Goal: Task Accomplishment & Management: Complete application form

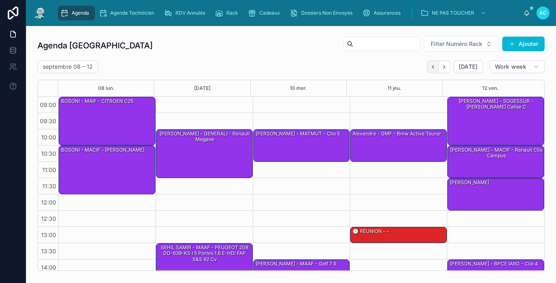
click at [433, 63] on button "Back" at bounding box center [433, 67] width 12 height 13
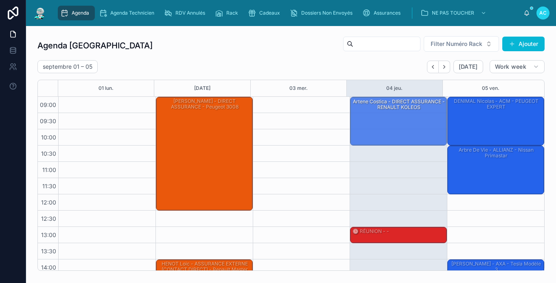
drag, startPoint x: 384, startPoint y: 116, endPoint x: 412, endPoint y: 120, distance: 28.3
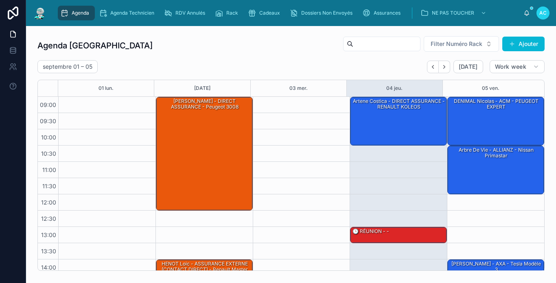
click at [412, 120] on div "artene costica - DIRECT ASSURANCE - RENAULT KOLEOS" at bounding box center [399, 120] width 94 height 47
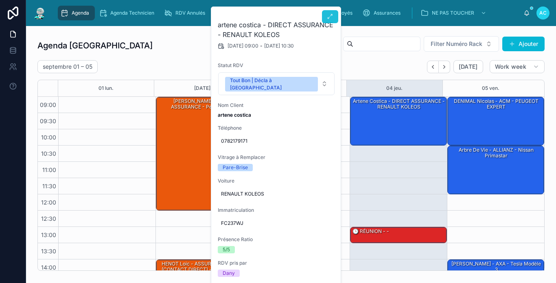
click at [334, 20] on button at bounding box center [330, 16] width 16 height 13
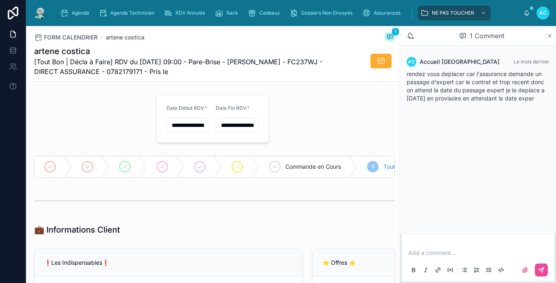
click at [549, 35] on icon at bounding box center [550, 36] width 6 height 7
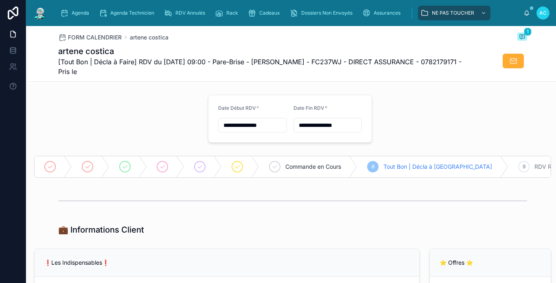
click at [38, 11] on img at bounding box center [40, 13] width 15 height 13
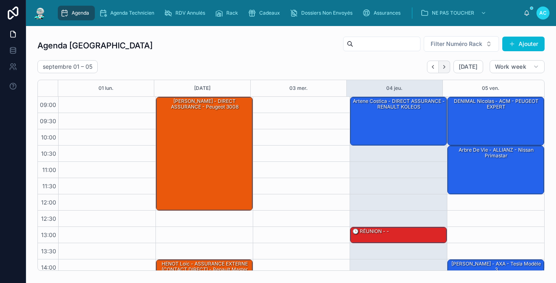
click at [442, 68] on icon "Next" at bounding box center [445, 67] width 6 height 6
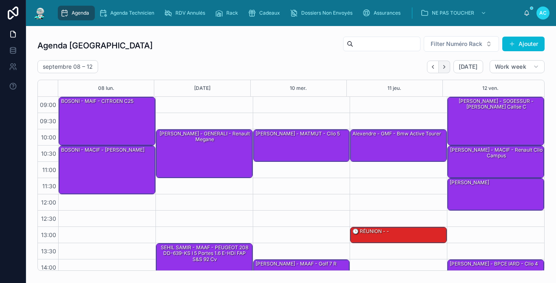
click at [444, 66] on icon "Next" at bounding box center [445, 66] width 2 height 3
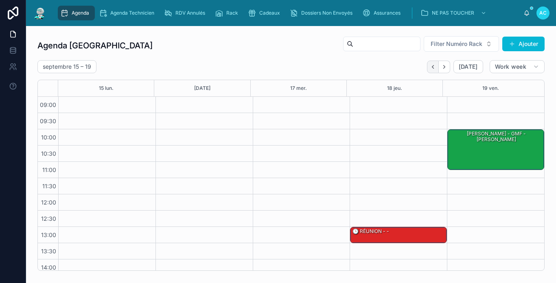
click at [430, 66] on icon "Back" at bounding box center [433, 67] width 6 height 6
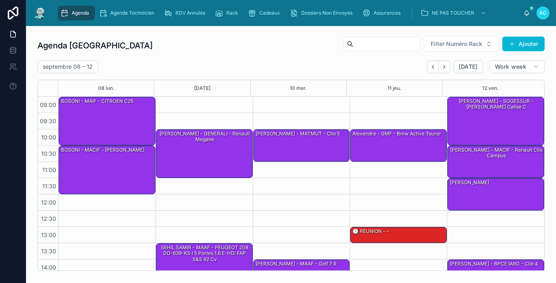
click at [430, 66] on icon "Back" at bounding box center [433, 67] width 6 height 6
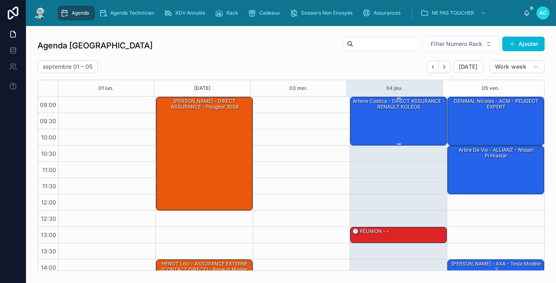
click at [419, 116] on div "artene costica - DIRECT ASSURANCE - RENAULT KOLEOS" at bounding box center [399, 120] width 94 height 47
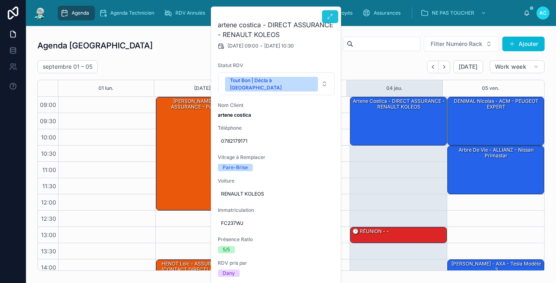
click at [330, 21] on button at bounding box center [330, 16] width 16 height 13
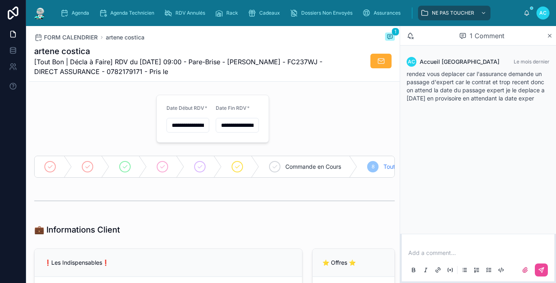
click at [177, 124] on input "**********" at bounding box center [188, 125] width 42 height 11
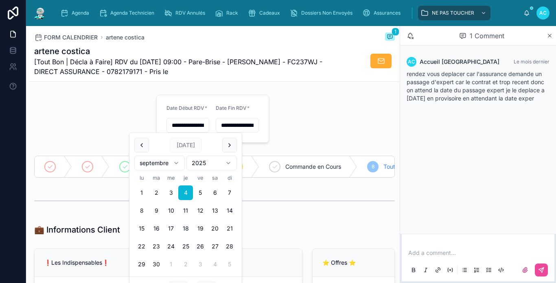
click at [142, 210] on button "8" at bounding box center [141, 211] width 15 height 15
type input "**********"
click at [224, 125] on input "**********" at bounding box center [237, 125] width 42 height 11
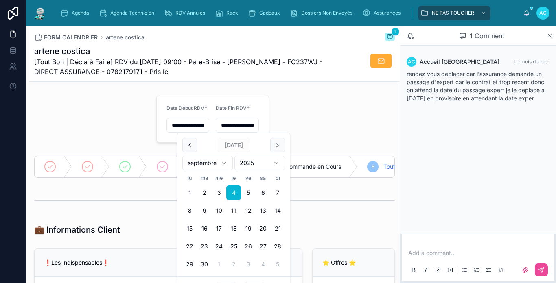
click at [185, 211] on button "8" at bounding box center [189, 211] width 15 height 15
type input "**********"
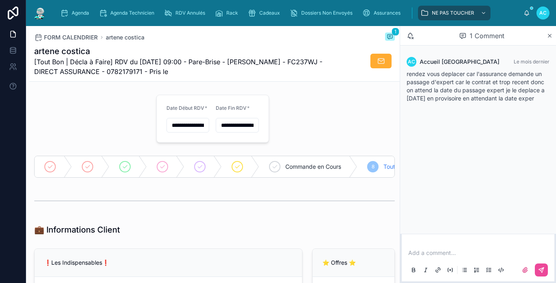
click at [465, 249] on div "Add a comment..." at bounding box center [478, 261] width 143 height 34
click at [455, 254] on p at bounding box center [480, 253] width 143 height 8
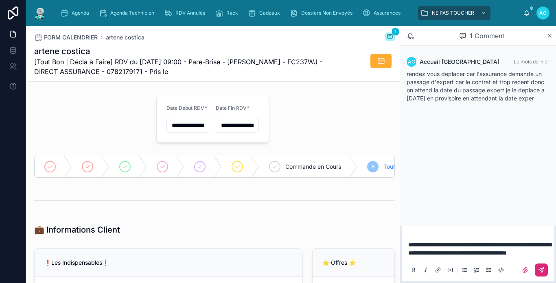
click at [544, 270] on icon at bounding box center [541, 270] width 5 height 5
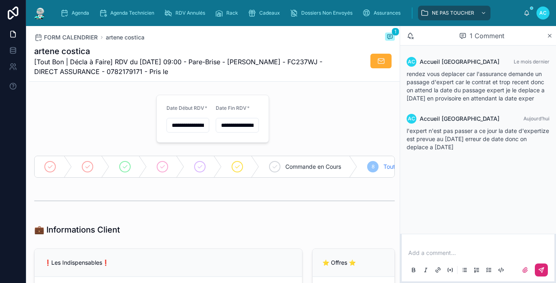
click at [42, 12] on img at bounding box center [40, 13] width 15 height 13
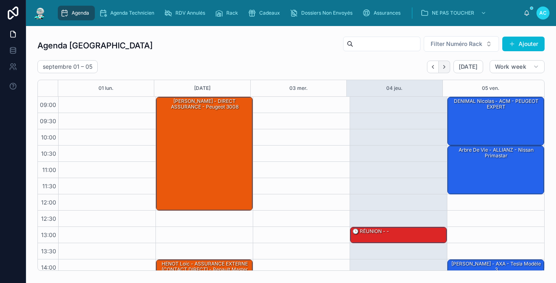
click at [442, 70] on icon "Next" at bounding box center [445, 67] width 6 height 6
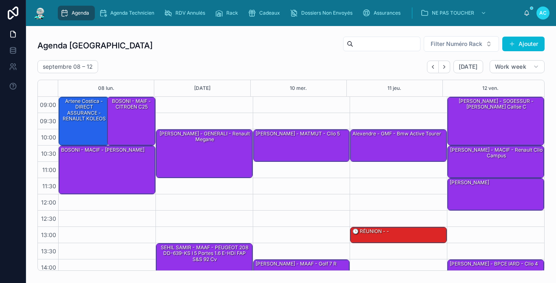
click at [194, 50] on div "Agenda Carcassonne Filter Numéro Rack Ajouter" at bounding box center [291, 46] width 508 height 20
click at [219, 60] on div "Agenda Carcassonne Filter Numéro Rack Ajouter [DATE] – [DATE] [DATE] Work week …" at bounding box center [291, 153] width 508 height 235
click at [430, 67] on icon "Back" at bounding box center [433, 67] width 6 height 6
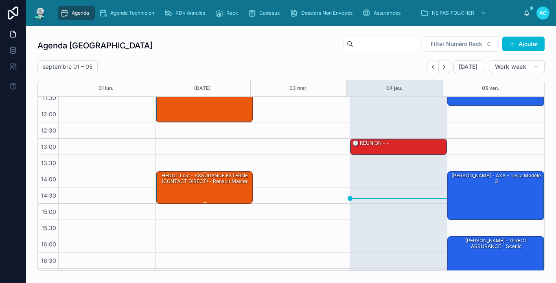
scroll to position [119, 0]
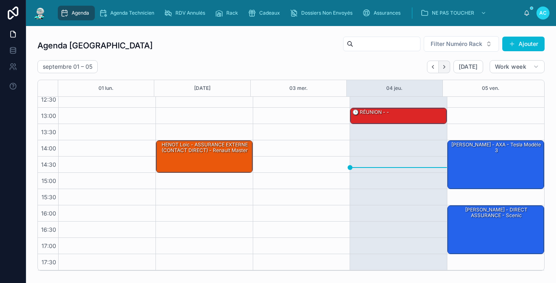
click at [442, 67] on icon "Next" at bounding box center [445, 67] width 6 height 6
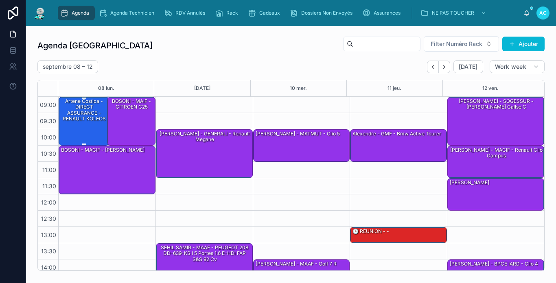
click at [93, 118] on div "artene costica - DIRECT ASSURANCE - RENAULT KOLEOS" at bounding box center [84, 110] width 48 height 25
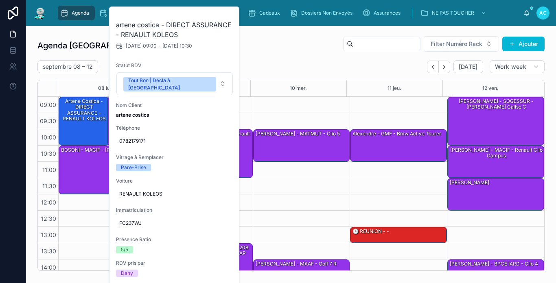
click at [103, 53] on div "Agenda Carcassonne Filter Numéro Rack Ajouter" at bounding box center [291, 46] width 508 height 20
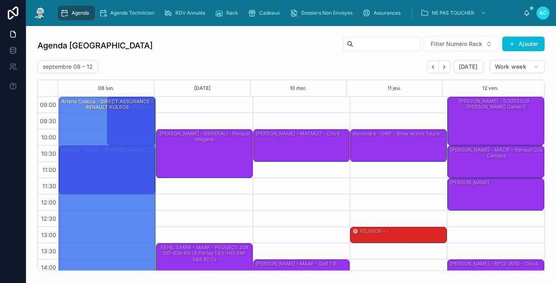
scroll to position [5, 0]
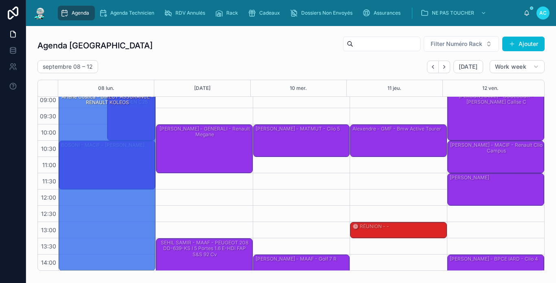
drag, startPoint x: 85, startPoint y: 144, endPoint x: 84, endPoint y: 276, distance: 132.4
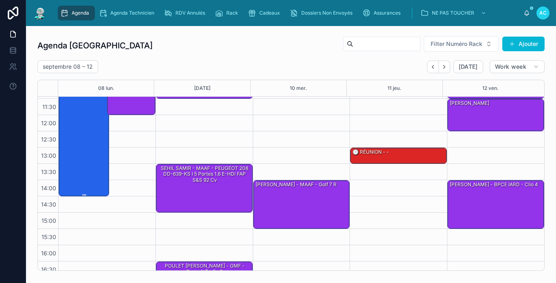
scroll to position [81, 0]
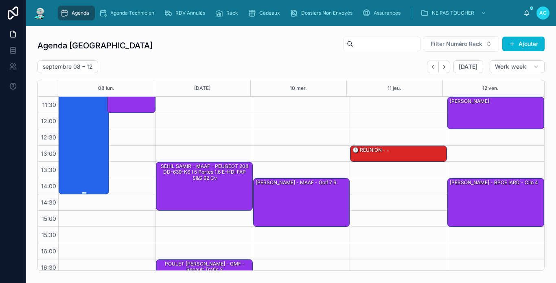
click at [92, 134] on div "artene costica - DIRECT ASSURANCE - RENAULT KOLEOS" at bounding box center [84, 105] width 48 height 178
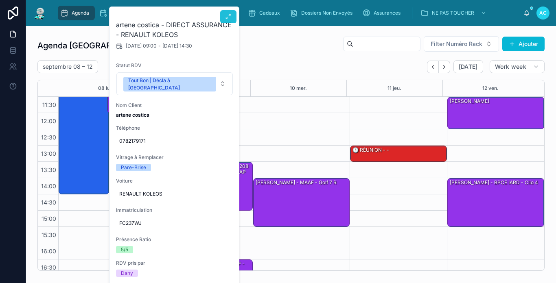
click at [226, 22] on button at bounding box center [228, 16] width 16 height 13
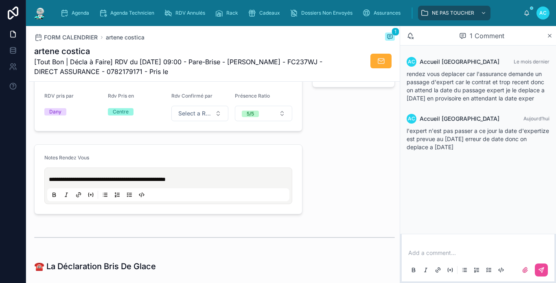
scroll to position [367, 0]
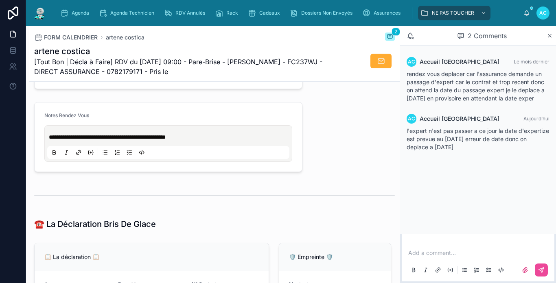
click at [448, 248] on div "Add a comment..." at bounding box center [478, 261] width 143 height 34
click at [448, 257] on div "Add a comment..." at bounding box center [478, 261] width 143 height 34
click at [452, 255] on p at bounding box center [480, 253] width 143 height 8
click at [541, 273] on icon at bounding box center [541, 270] width 7 height 7
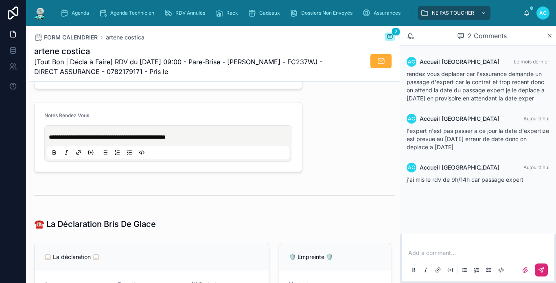
click at [43, 11] on img at bounding box center [40, 13] width 15 height 13
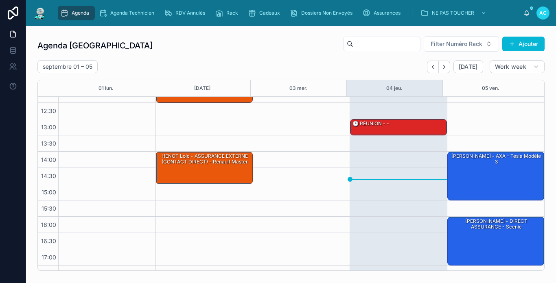
scroll to position [119, 0]
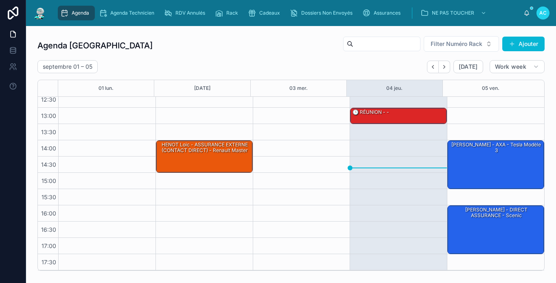
click at [42, 17] on img at bounding box center [40, 13] width 15 height 13
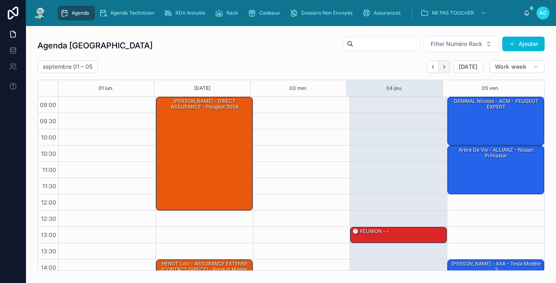
click at [442, 70] on icon "Next" at bounding box center [445, 67] width 6 height 6
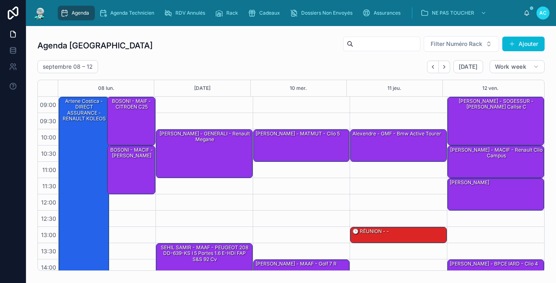
click at [42, 14] on img at bounding box center [40, 13] width 15 height 13
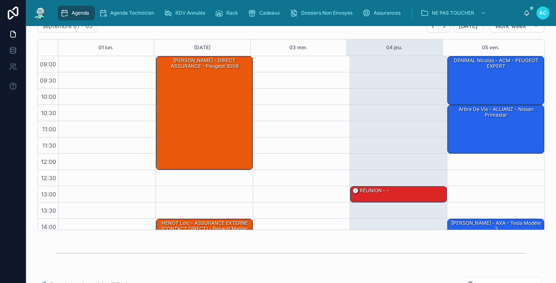
click at [42, 16] on img at bounding box center [40, 13] width 15 height 13
